Goal: Task Accomplishment & Management: Manage account settings

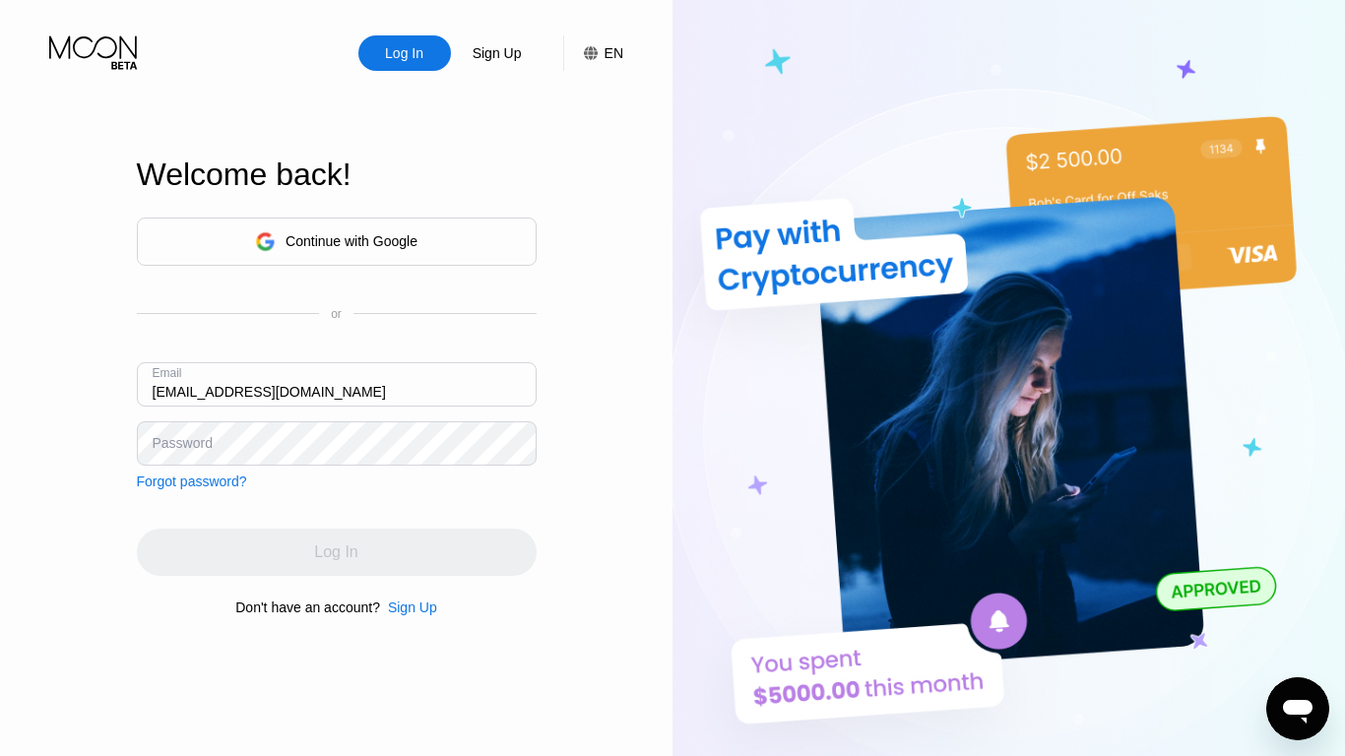
type input "lindasimpson1938@maillv.com"
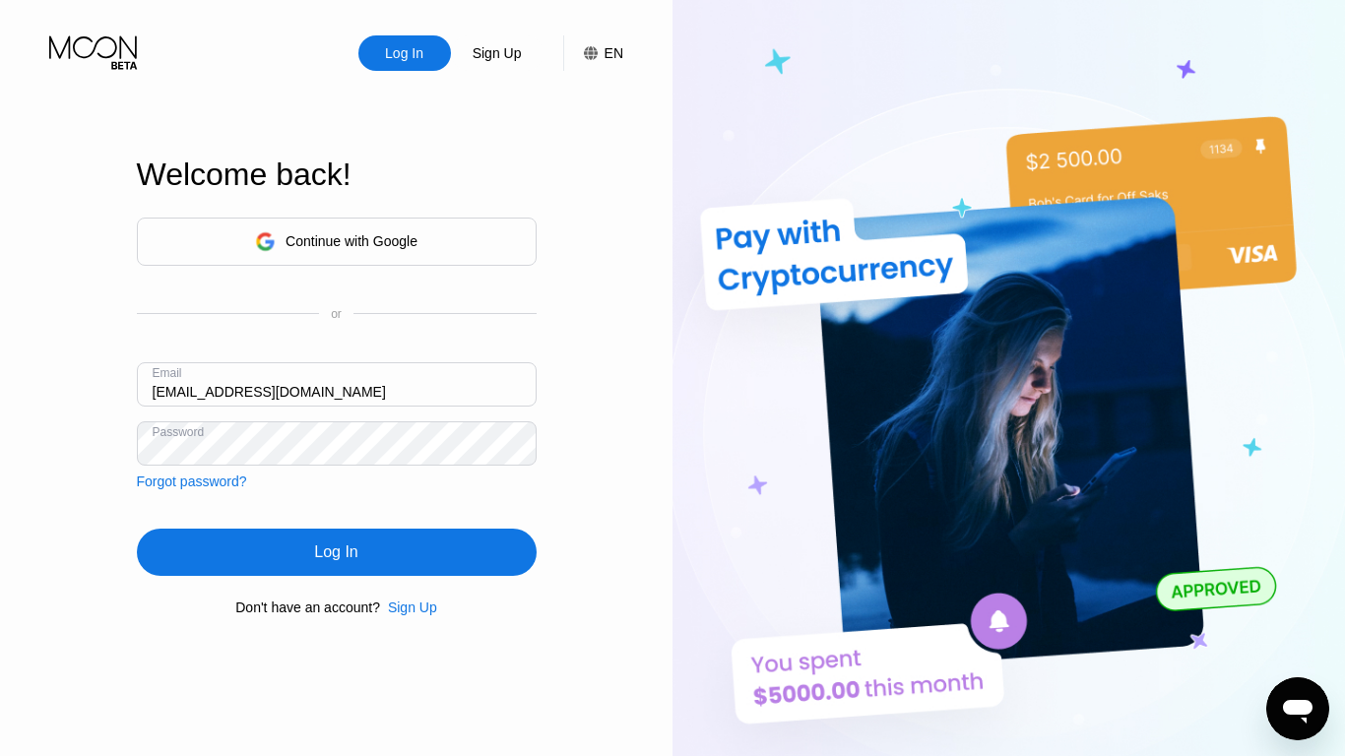
click at [336, 555] on div "Log In" at bounding box center [335, 553] width 43 height 20
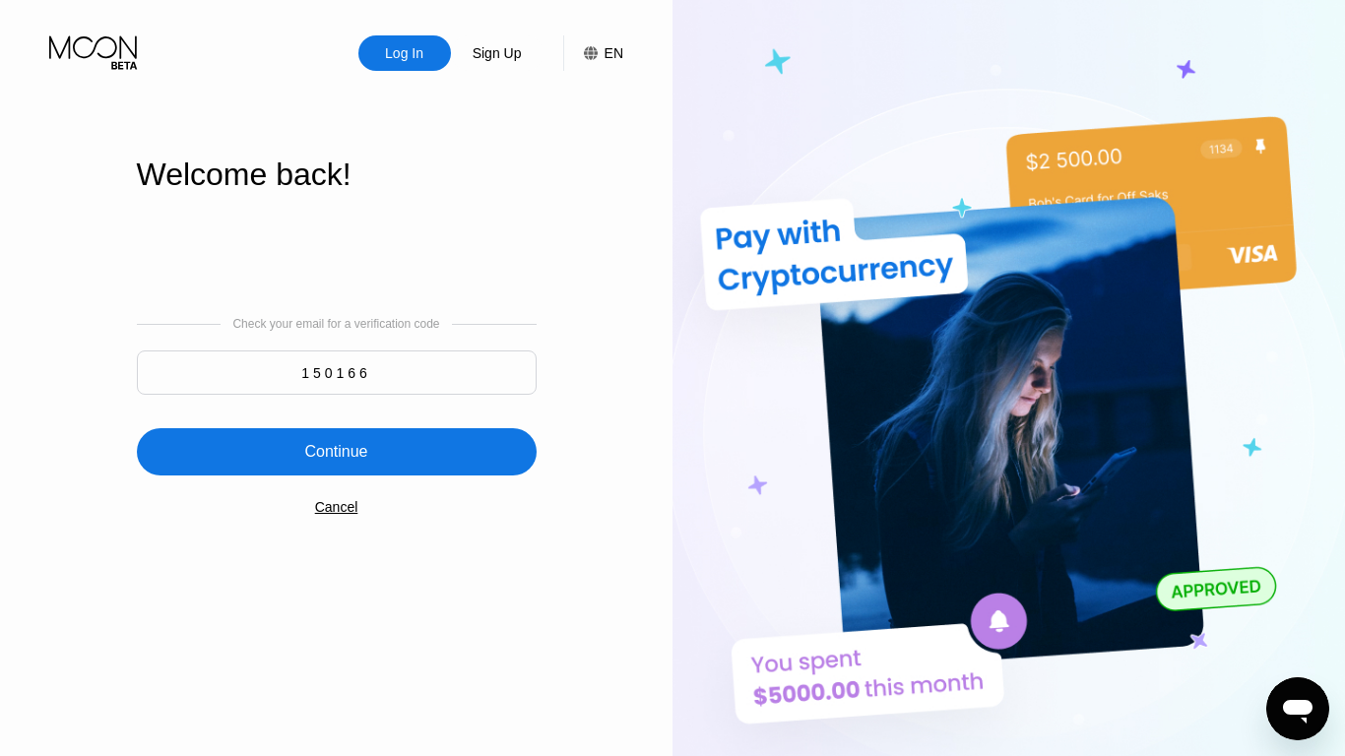
type input "150166"
click at [336, 454] on div "Continue" at bounding box center [335, 452] width 63 height 20
